Goal: Submit feedback/report problem: Submit feedback/report problem

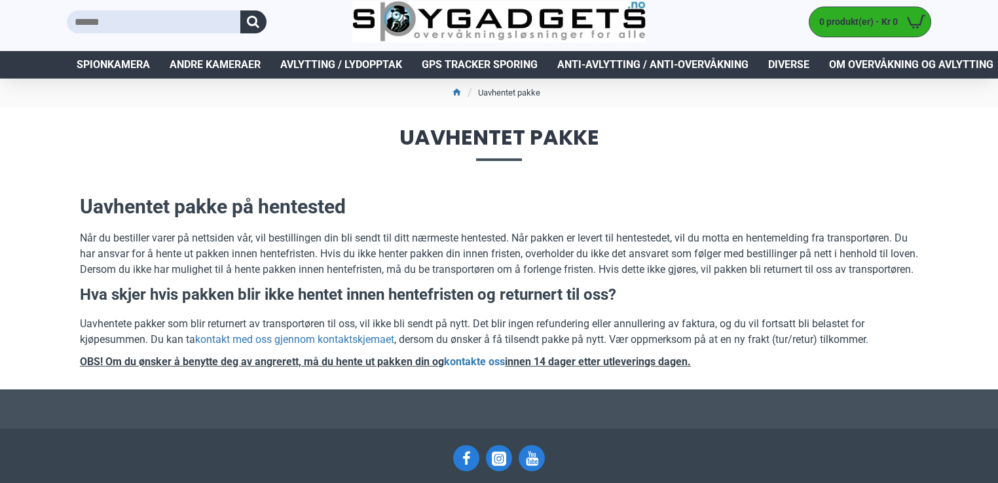
scroll to position [34, 0]
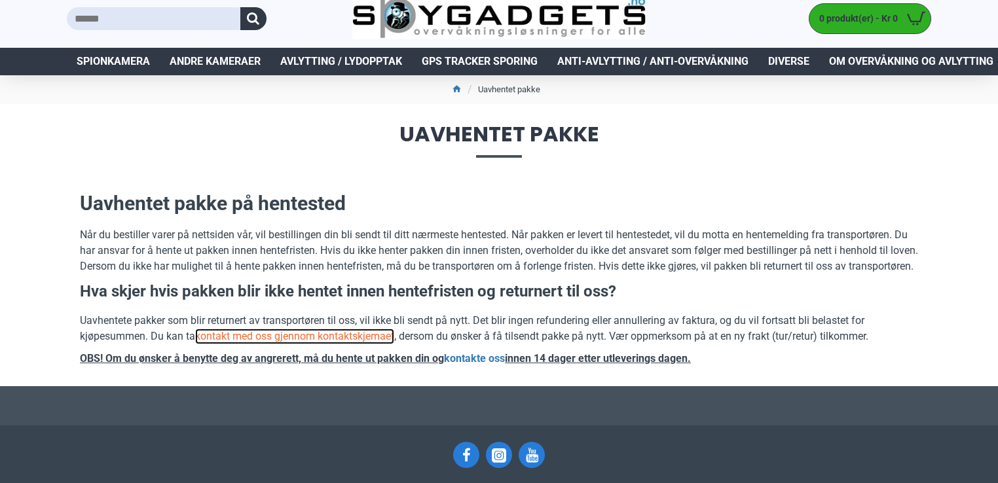
click at [332, 344] on link "kontakt med oss gjennom kontaktskjemaet" at bounding box center [294, 337] width 199 height 16
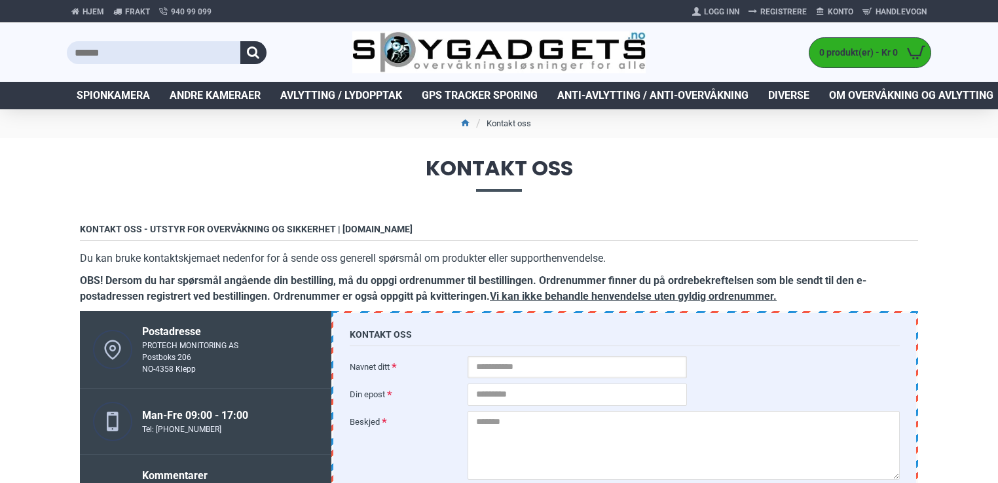
click at [593, 366] on input "Navnet ditt" at bounding box center [577, 367] width 219 height 22
type input "**********"
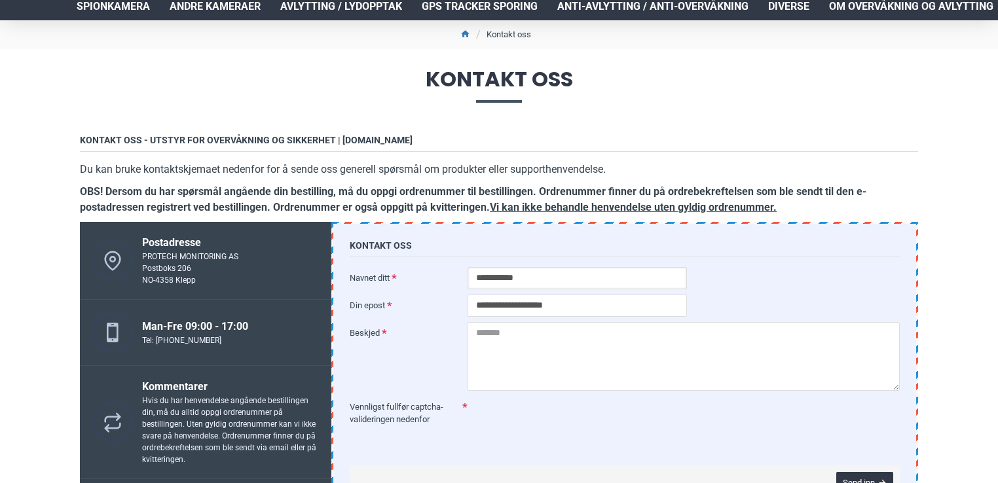
scroll to position [92, 0]
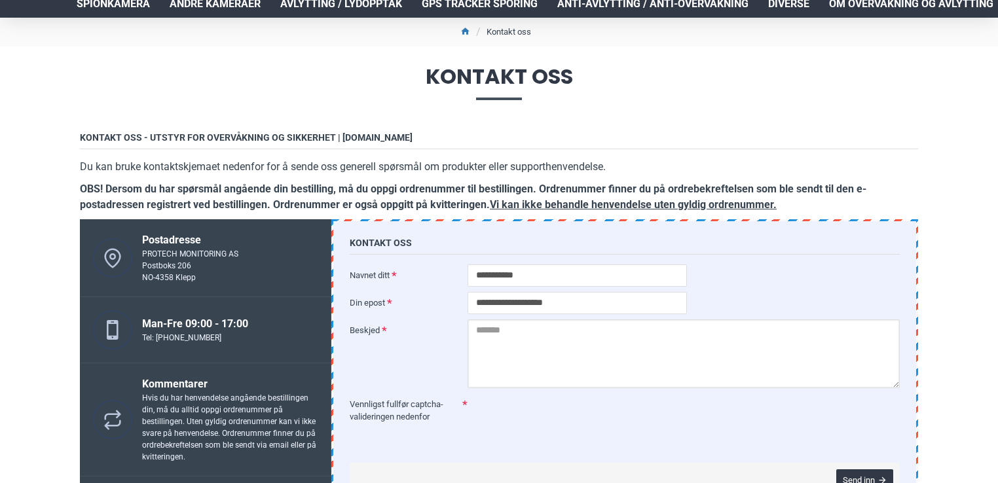
click at [496, 347] on textarea "Beskjed" at bounding box center [684, 354] width 432 height 69
